Goal: Information Seeking & Learning: Learn about a topic

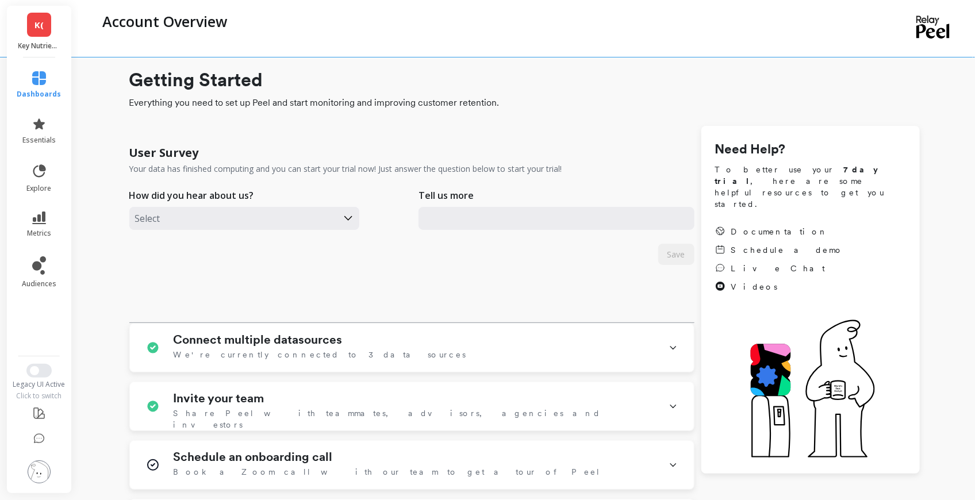
click at [33, 25] on link "K(" at bounding box center [39, 25] width 24 height 24
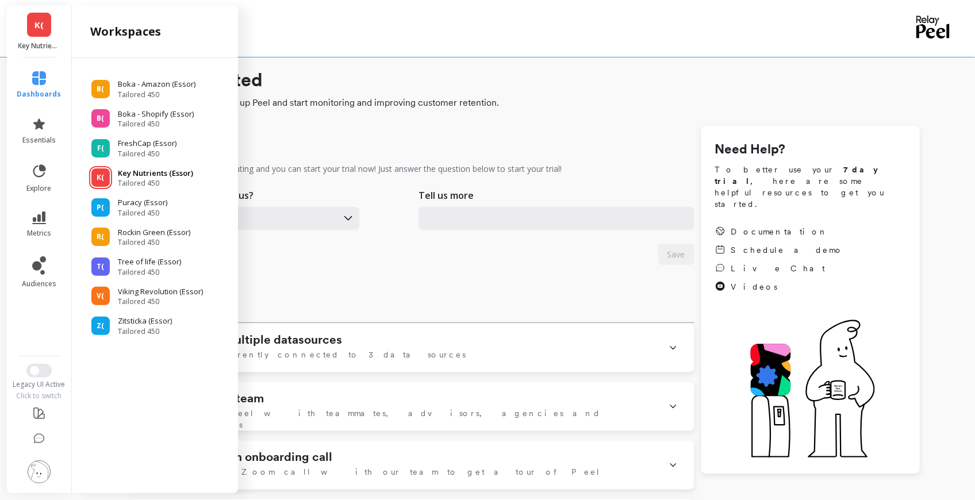
click at [156, 172] on p "Key Nutrients (Essor)" at bounding box center [155, 173] width 75 height 11
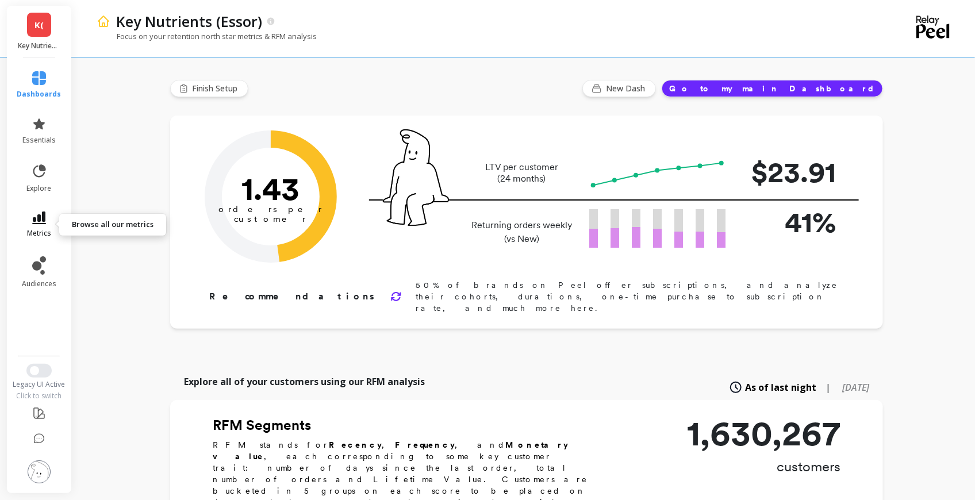
click at [37, 220] on icon at bounding box center [39, 218] width 14 height 13
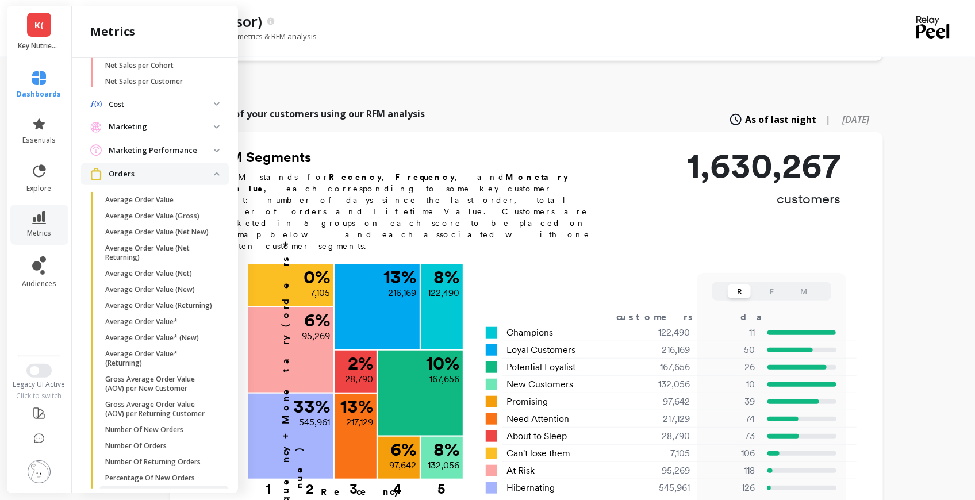
scroll to position [768, 0]
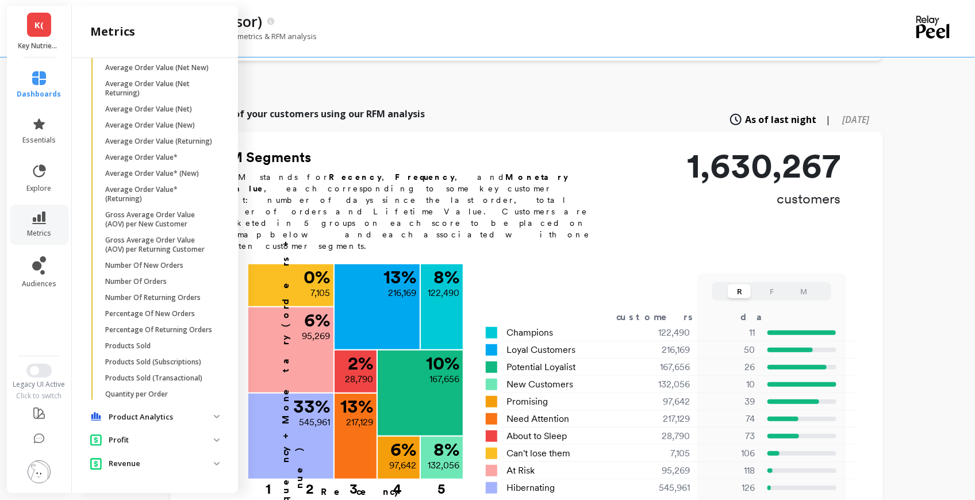
click at [147, 442] on p "Profit" at bounding box center [161, 440] width 105 height 11
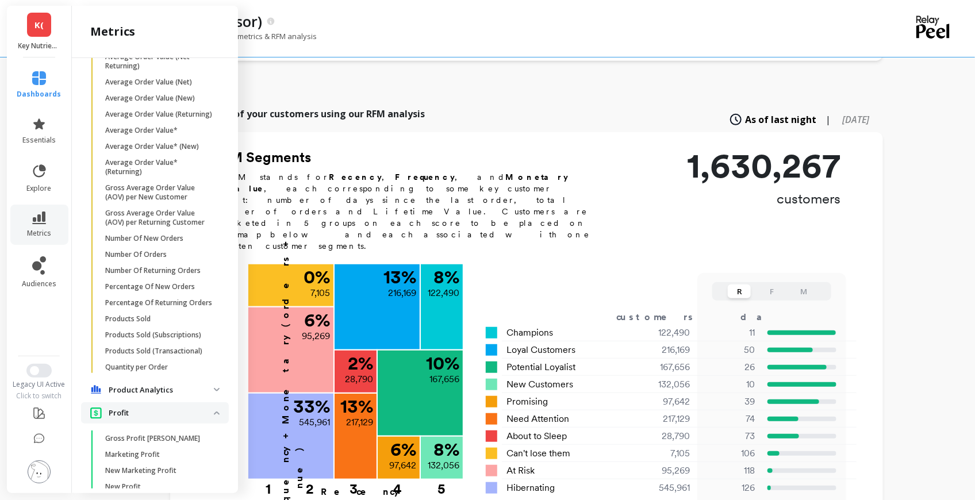
scroll to position [883, 0]
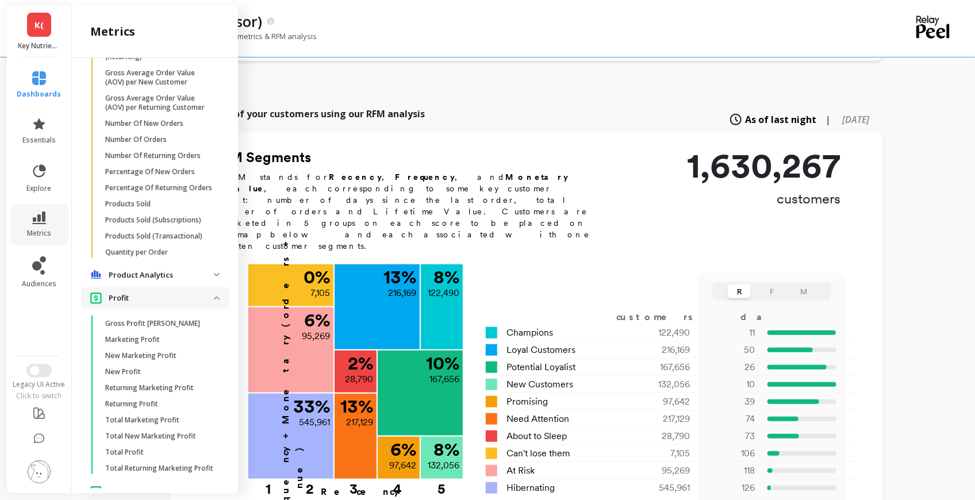
click at [148, 304] on p "Profit" at bounding box center [161, 298] width 105 height 11
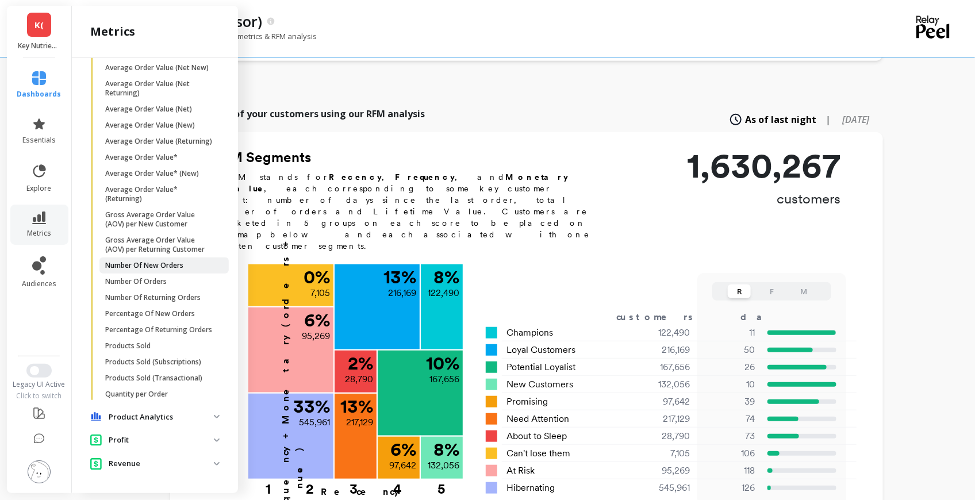
click at [158, 261] on p "Number Of New Orders" at bounding box center [144, 265] width 78 height 9
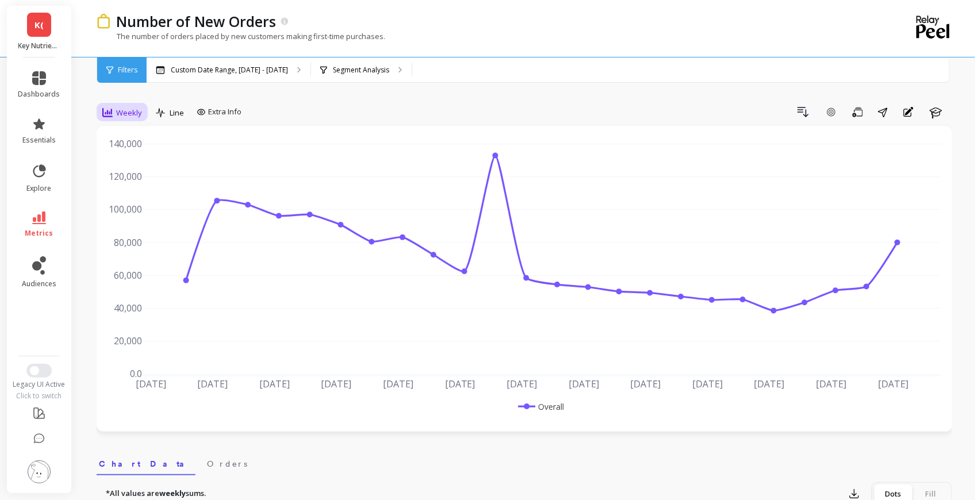
click at [136, 110] on span "Weekly" at bounding box center [129, 112] width 26 height 11
click at [329, 104] on div "Drill Down Add Goal Save Share Annotations Learn" at bounding box center [599, 112] width 706 height 18
click at [340, 71] on p "Segment Analysis" at bounding box center [361, 70] width 56 height 9
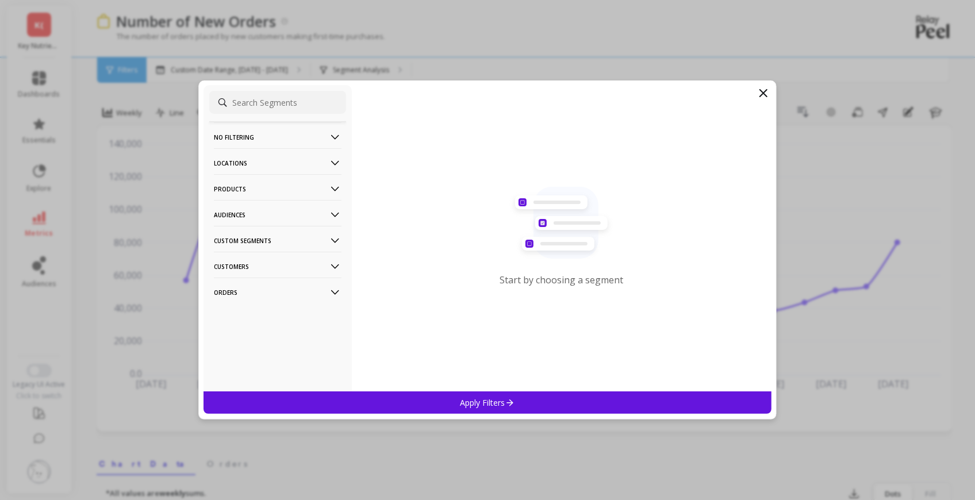
click at [246, 217] on p "Audiences" at bounding box center [278, 214] width 128 height 29
click at [251, 234] on p "All Customers" at bounding box center [240, 237] width 48 height 10
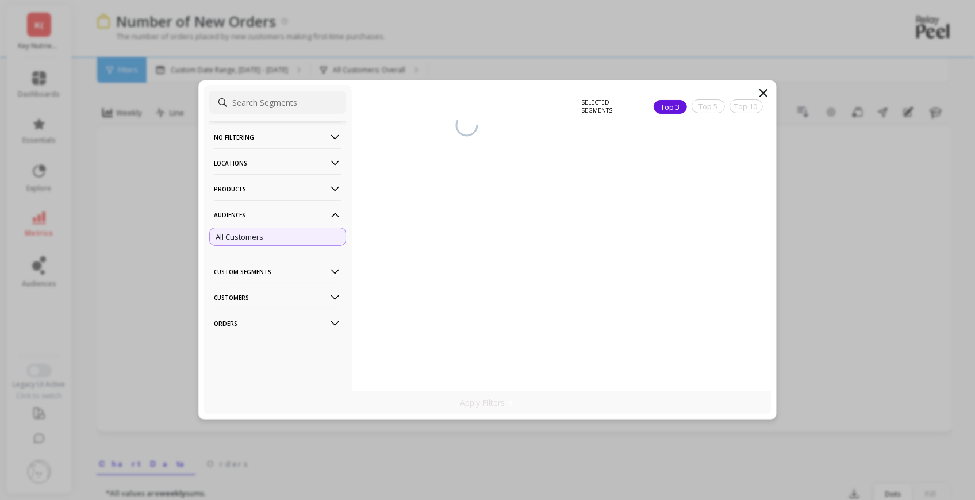
click at [251, 198] on p "Products" at bounding box center [278, 188] width 128 height 29
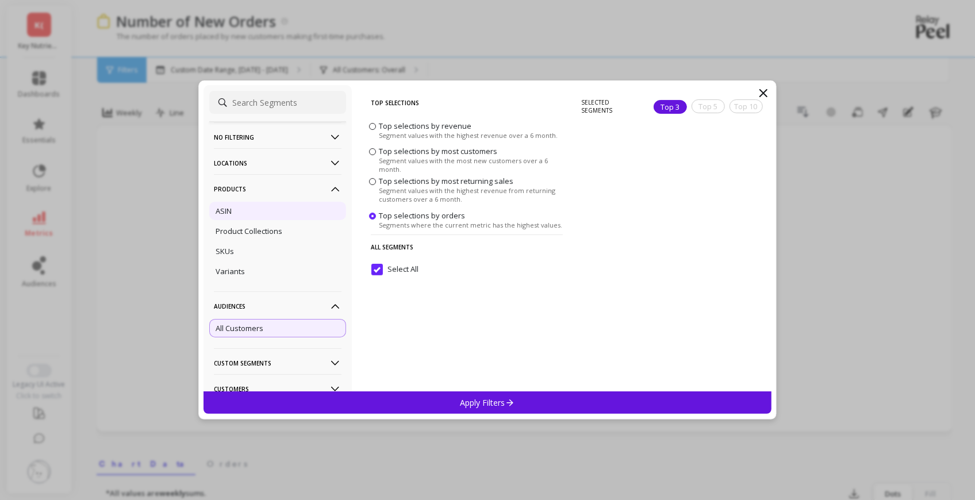
click at [232, 211] on div "ASIN" at bounding box center [277, 211] width 137 height 18
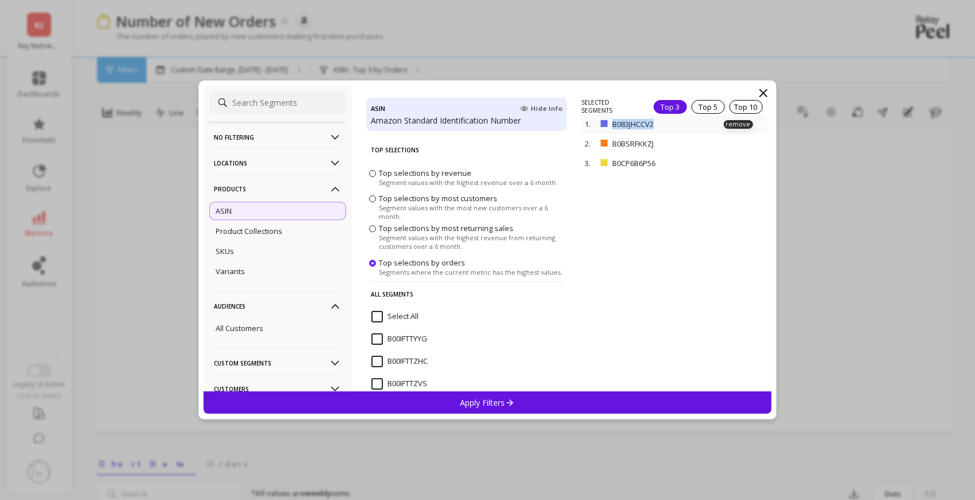
drag, startPoint x: 663, startPoint y: 129, endPoint x: 612, endPoint y: 126, distance: 50.6
click at [612, 126] on p "B083JHCCV2" at bounding box center [660, 124] width 97 height 10
drag, startPoint x: 661, startPoint y: 146, endPoint x: 613, endPoint y: 145, distance: 47.7
click at [613, 145] on p "B0BSRFKKZJ" at bounding box center [660, 144] width 97 height 10
click at [758, 91] on icon at bounding box center [764, 93] width 14 height 14
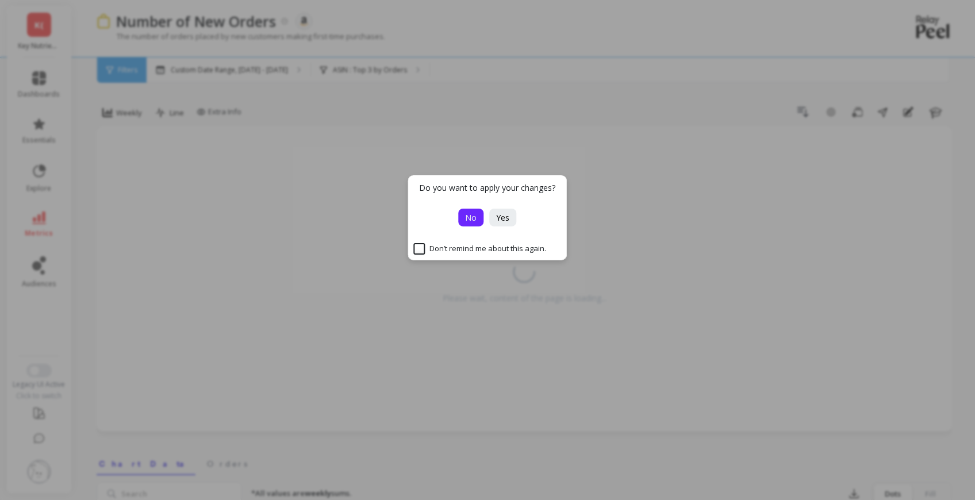
click at [463, 218] on button "No" at bounding box center [471, 218] width 25 height 18
click at [469, 217] on span "No" at bounding box center [471, 217] width 11 height 11
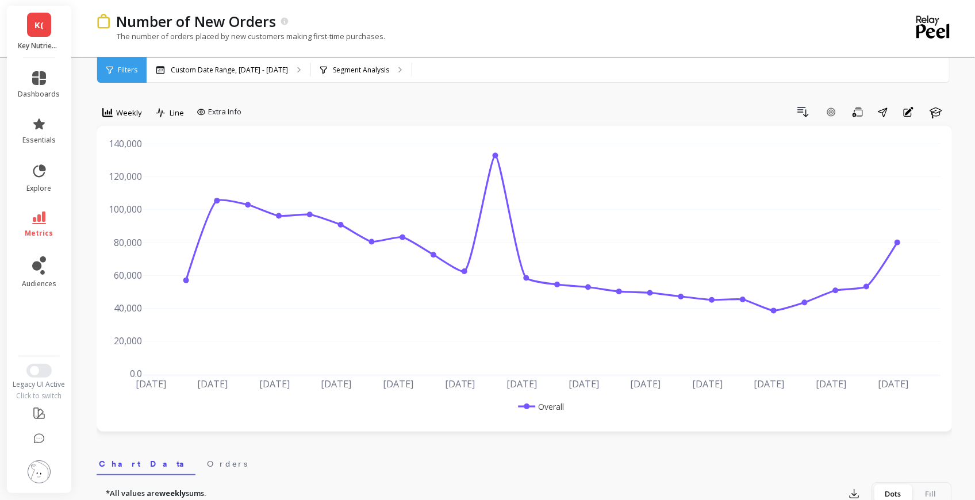
click at [34, 27] on link "K(" at bounding box center [39, 25] width 24 height 24
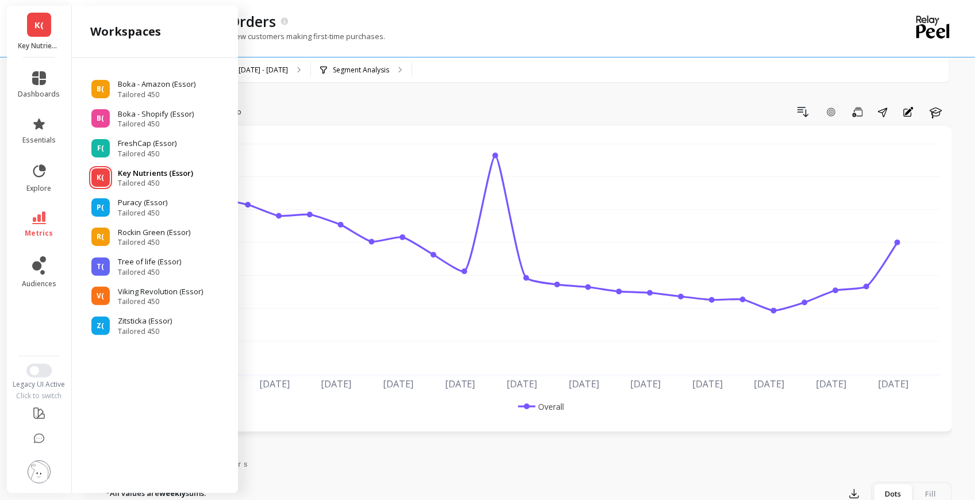
click at [162, 182] on span "Tailored 450" at bounding box center [155, 183] width 75 height 9
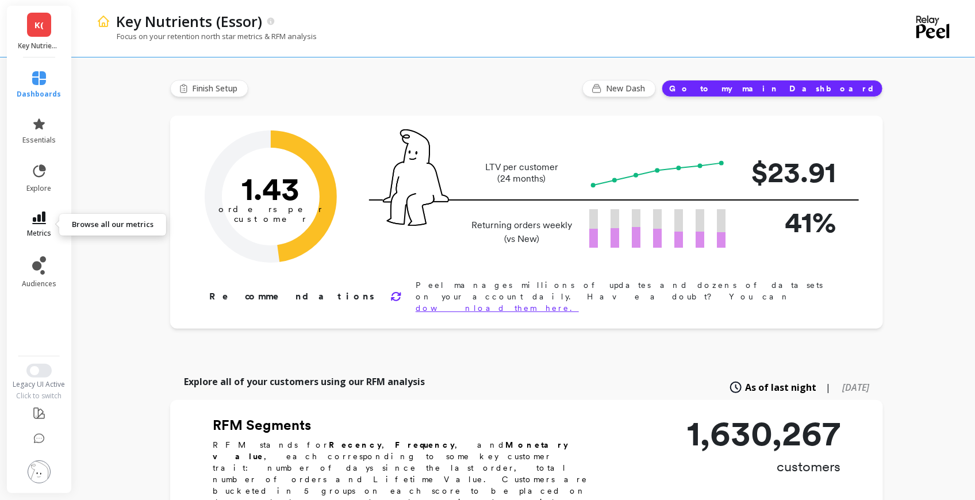
click at [34, 216] on icon at bounding box center [39, 218] width 14 height 13
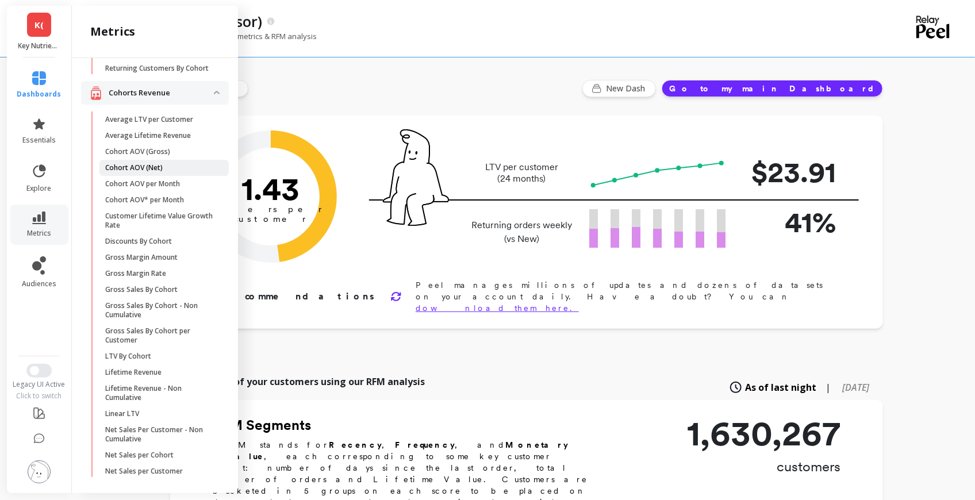
scroll to position [78, 0]
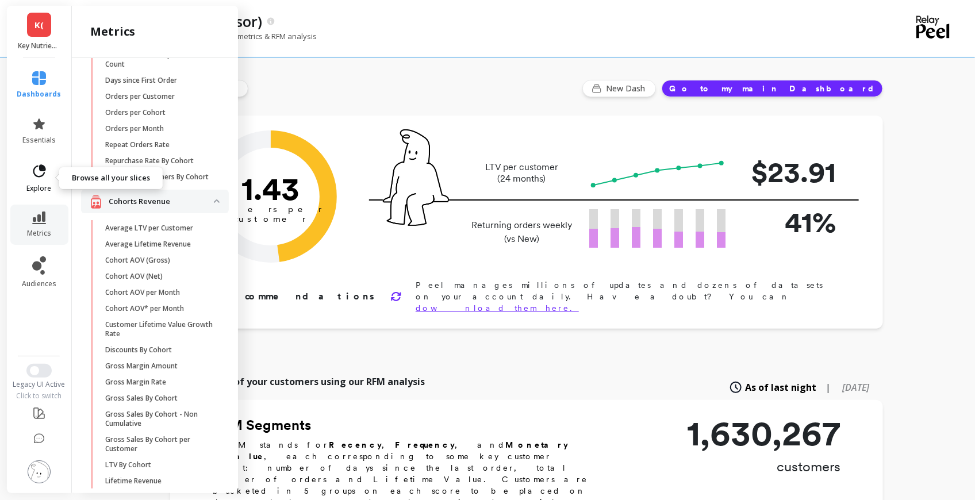
click at [29, 171] on link "explore" at bounding box center [39, 178] width 44 height 30
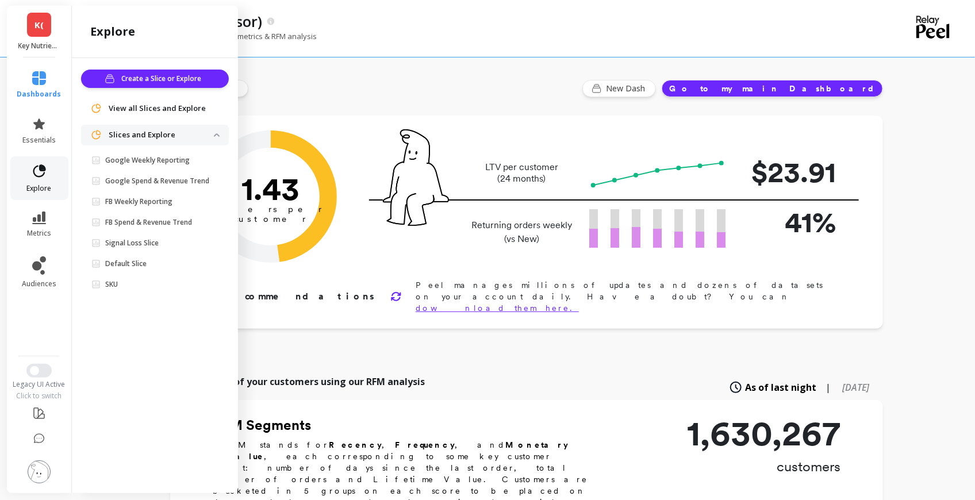
click at [29, 171] on link "explore" at bounding box center [39, 178] width 44 height 30
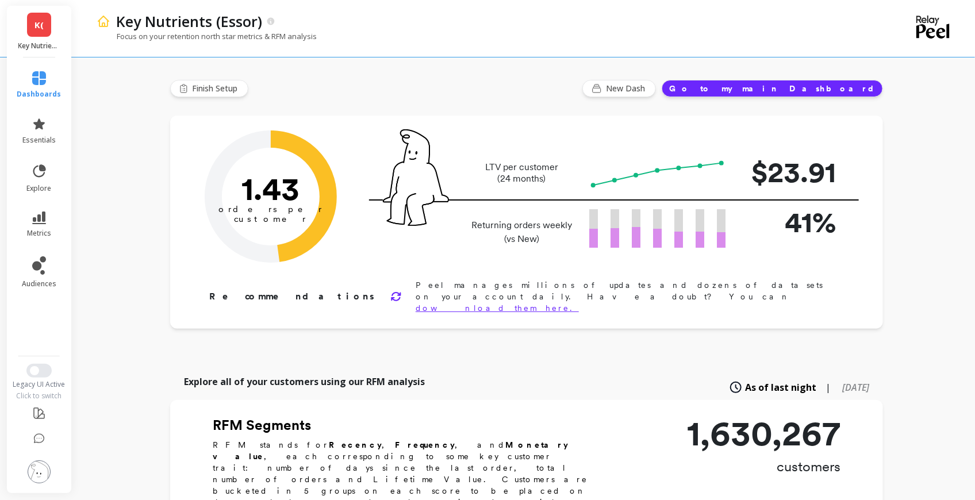
click at [45, 238] on li "metrics" at bounding box center [39, 225] width 58 height 40
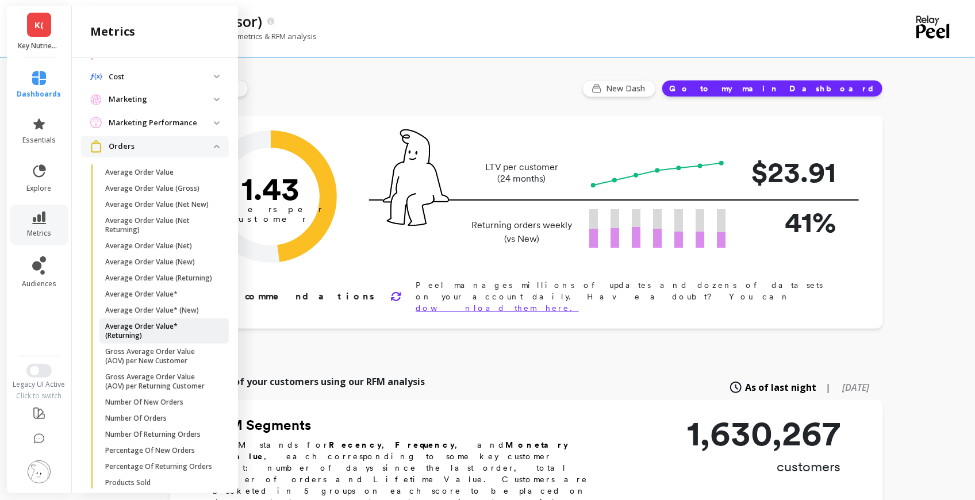
scroll to position [615, 0]
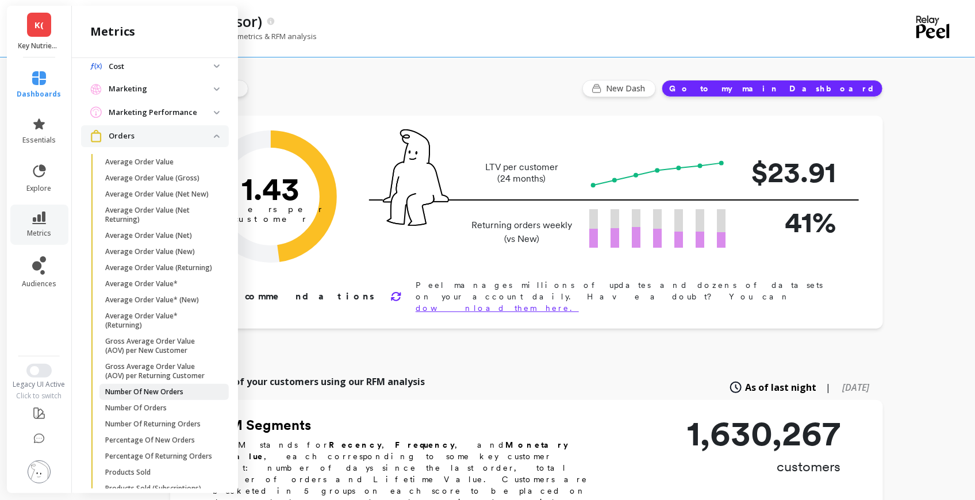
click at [170, 397] on p "Number Of New Orders" at bounding box center [144, 391] width 78 height 9
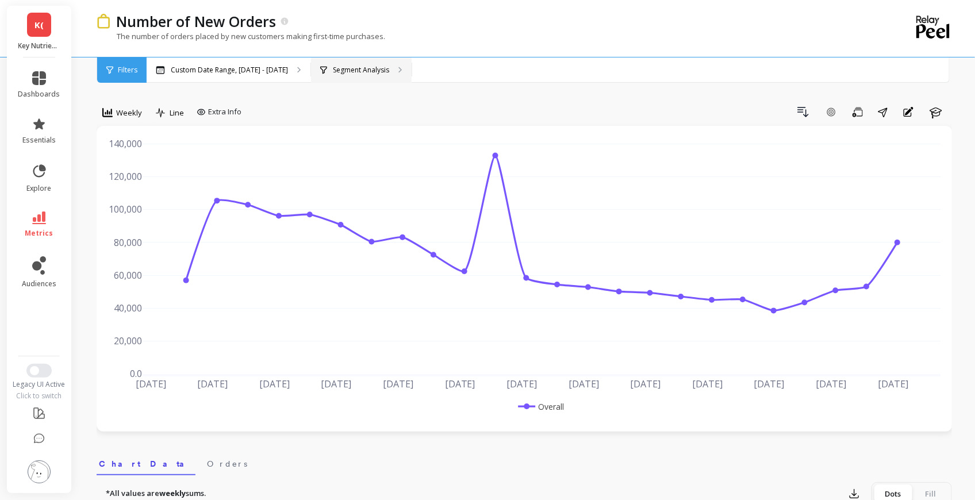
click at [349, 66] on p "Segment Analysis" at bounding box center [361, 70] width 56 height 9
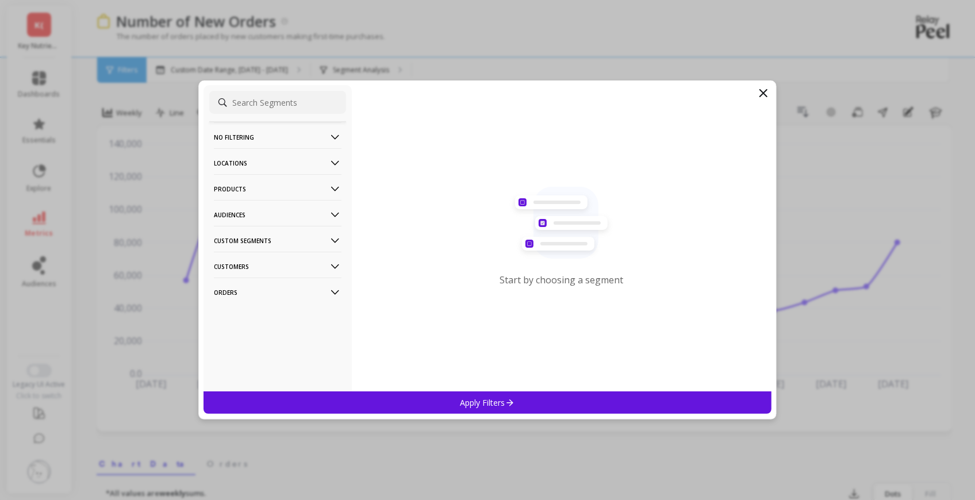
click at [249, 186] on p "Products" at bounding box center [278, 188] width 128 height 29
click at [250, 217] on div "ASIN" at bounding box center [277, 211] width 137 height 18
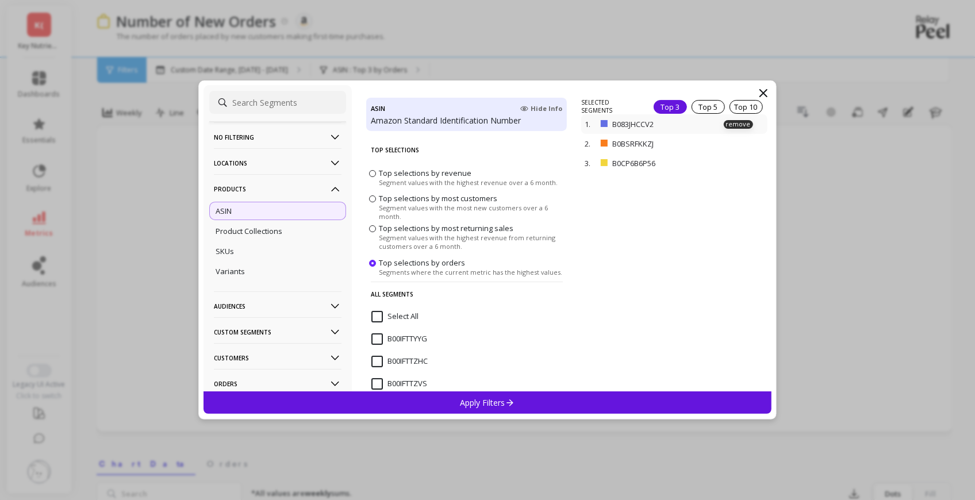
click at [628, 122] on p "B083JHCCV2" at bounding box center [660, 124] width 97 height 10
